Goal: Navigation & Orientation: Go to known website

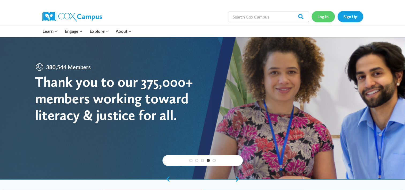
click at [325, 16] on link "Log In" at bounding box center [323, 16] width 23 height 11
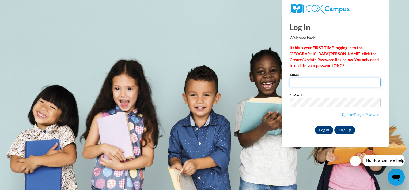
type input "[EMAIL_ADDRESS][DOMAIN_NAME]"
click at [324, 131] on input "Log In" at bounding box center [324, 130] width 19 height 9
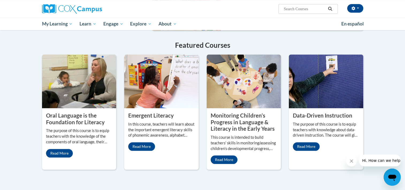
scroll to position [511, 0]
